Goal: Information Seeking & Learning: Learn about a topic

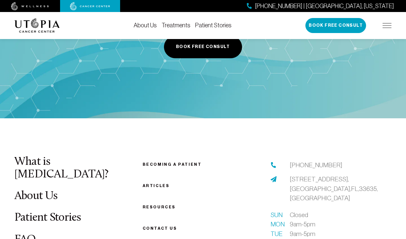
scroll to position [2222, 0]
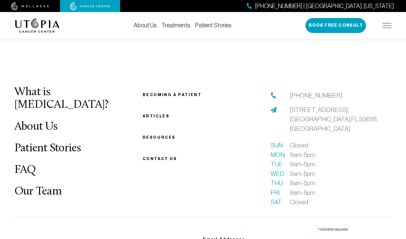
scroll to position [1932, 0]
click at [153, 133] on li "Resources" at bounding box center [203, 137] width 121 height 8
click at [152, 135] on link "Resources" at bounding box center [159, 137] width 33 height 5
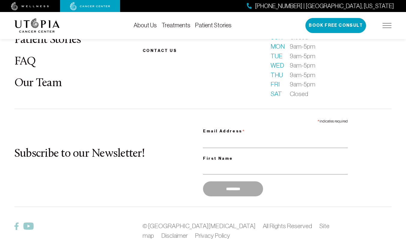
scroll to position [759, 0]
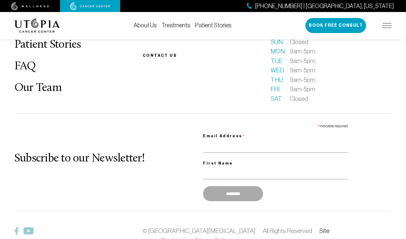
click at [278, 227] on link "Site map" at bounding box center [236, 235] width 187 height 17
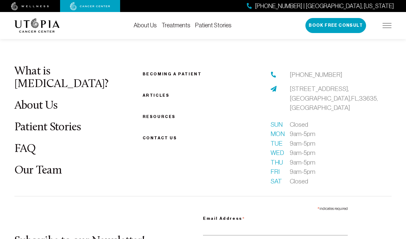
scroll to position [673, 0]
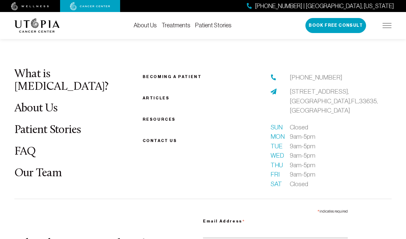
click at [27, 146] on link "FAQ" at bounding box center [25, 152] width 22 height 12
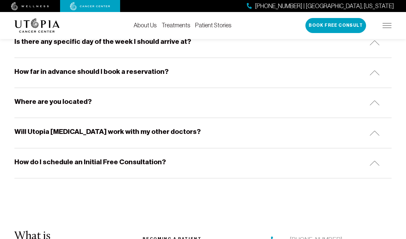
scroll to position [584, 0]
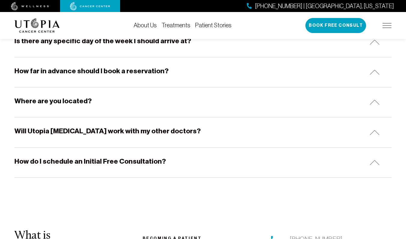
click at [72, 100] on h5 "Where are you located?" at bounding box center [52, 100] width 77 height 9
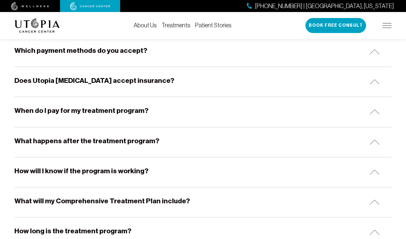
scroll to position [363, 0]
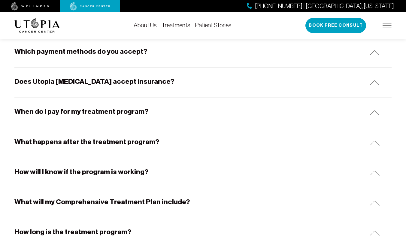
click at [147, 25] on link "About Us" at bounding box center [145, 25] width 23 height 7
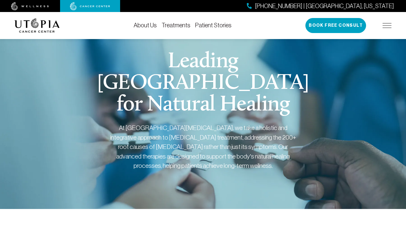
click at [387, 24] on img at bounding box center [386, 25] width 9 height 5
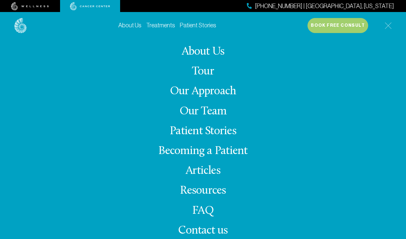
scroll to position [32, 0]
click at [217, 229] on span "Contact us" at bounding box center [203, 231] width 50 height 12
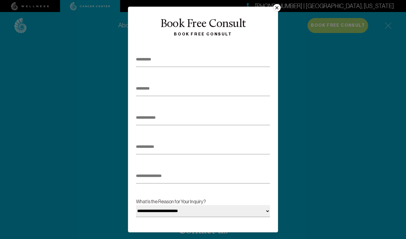
click at [274, 8] on button "×" at bounding box center [277, 8] width 8 height 8
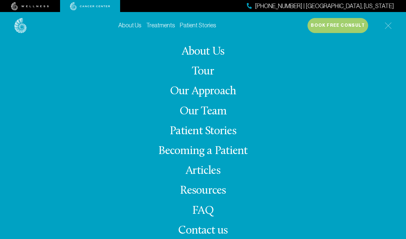
scroll to position [211, 0]
click at [208, 188] on link "Resources" at bounding box center [203, 191] width 46 height 12
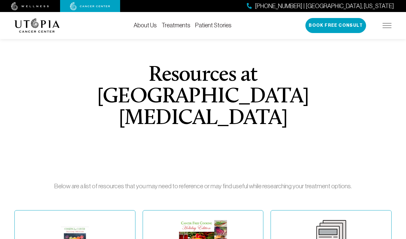
click at [388, 23] on img at bounding box center [386, 25] width 9 height 5
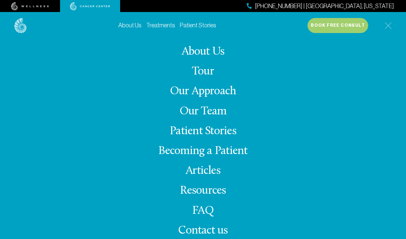
click at [202, 70] on link "Tour" at bounding box center [203, 72] width 22 height 12
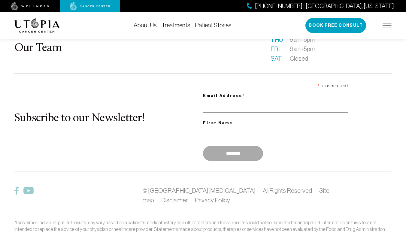
scroll to position [1541, 0]
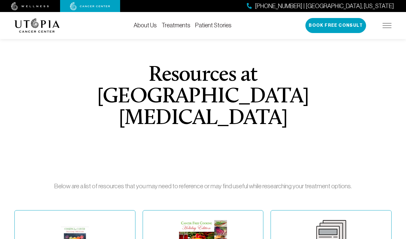
scroll to position [211, 0]
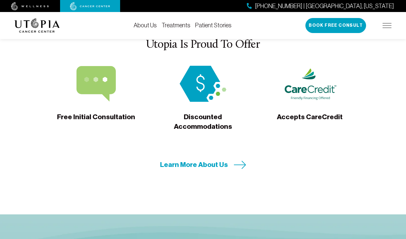
scroll to position [2059, 0]
